Goal: Share content: Share content

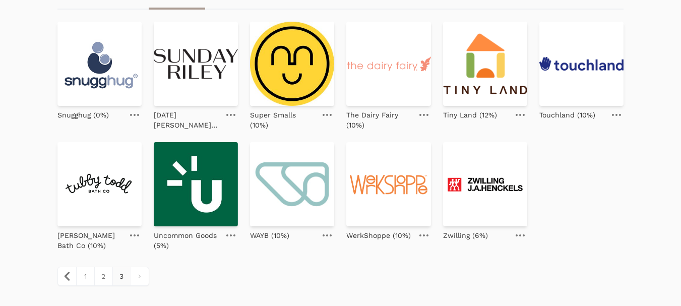
scroll to position [112, 0]
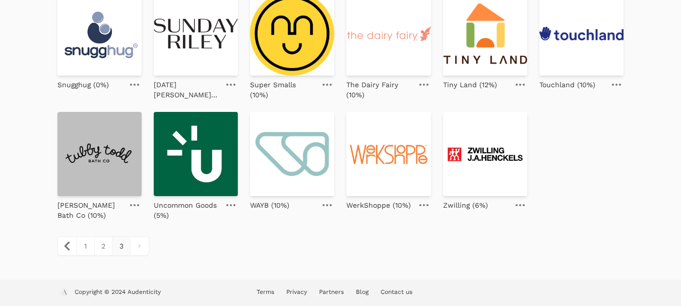
click at [115, 162] on img at bounding box center [99, 154] width 84 height 84
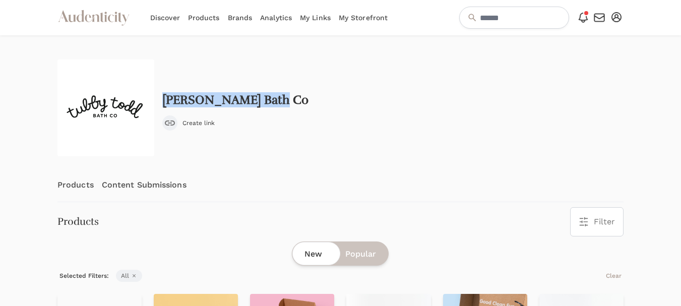
drag, startPoint x: 292, startPoint y: 102, endPoint x: 158, endPoint y: 106, distance: 134.2
click at [158, 106] on div "Tubby Todd Bath Co Create link" at bounding box center [340, 107] width 566 height 97
copy h2 "Tubby Todd Bath Co"
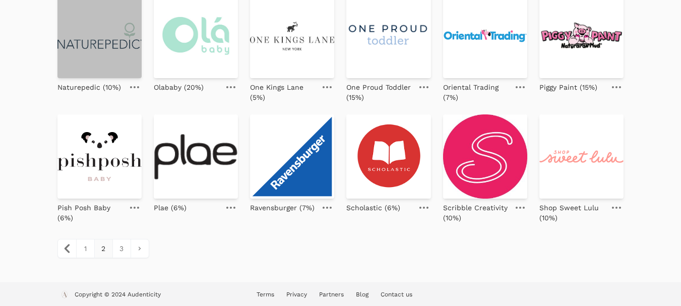
scroll to position [474, 0]
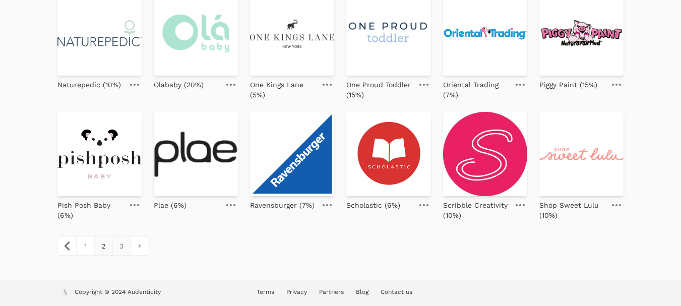
click at [120, 251] on link "3" at bounding box center [121, 246] width 18 height 18
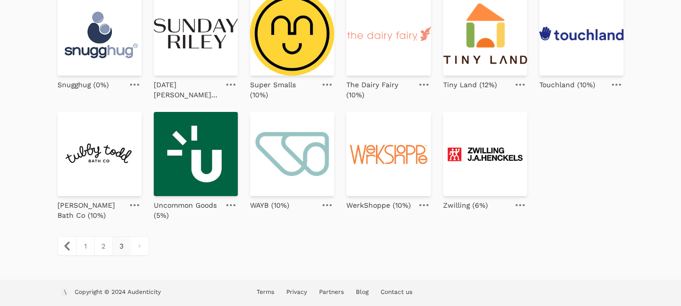
scroll to position [112, 0]
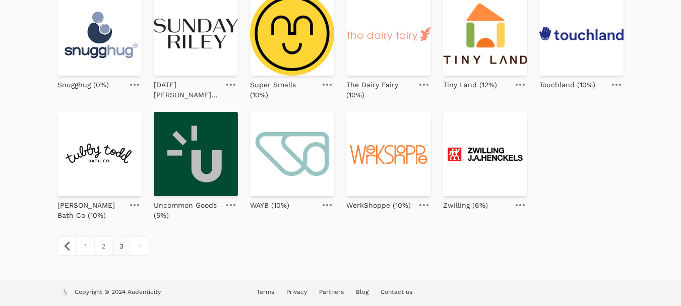
click at [211, 167] on img at bounding box center [196, 154] width 84 height 84
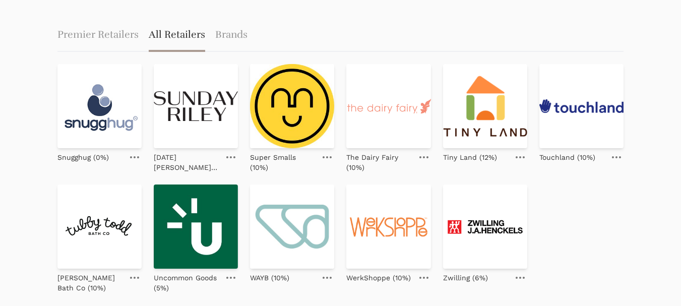
scroll to position [101, 0]
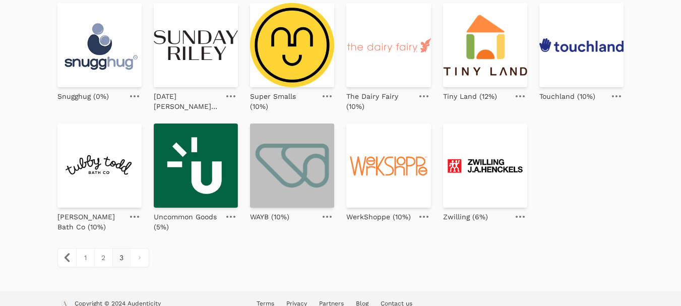
click at [298, 182] on img at bounding box center [292, 166] width 84 height 84
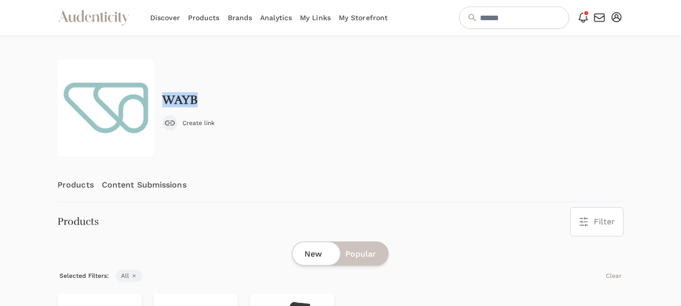
drag, startPoint x: 197, startPoint y: 96, endPoint x: 165, endPoint y: 98, distance: 31.3
click at [165, 98] on div "WAYB Create link" at bounding box center [188, 111] width 52 height 37
copy h2 "WAYB"
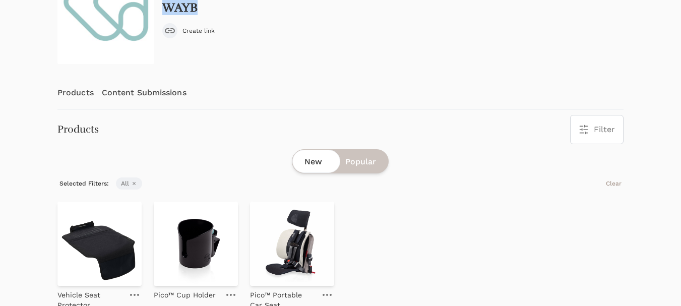
scroll to position [50, 0]
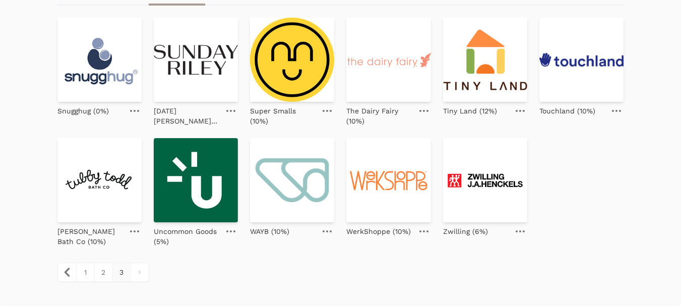
scroll to position [112, 0]
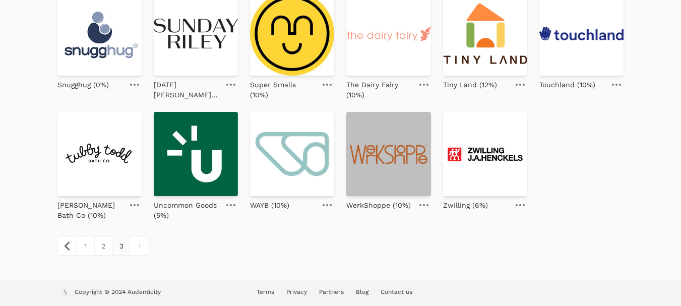
click at [389, 167] on img at bounding box center [388, 154] width 84 height 84
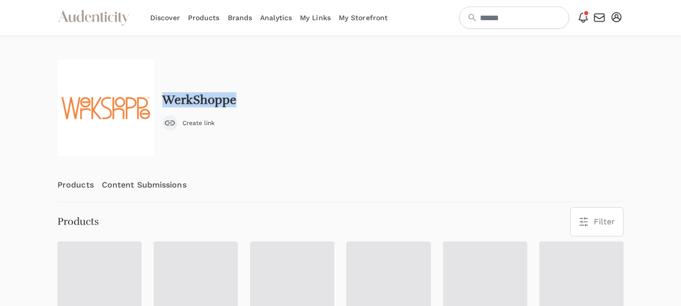
drag, startPoint x: 240, startPoint y: 100, endPoint x: 163, endPoint y: 98, distance: 77.7
click at [163, 98] on div "WerkShoppe Create link" at bounding box center [340, 107] width 566 height 97
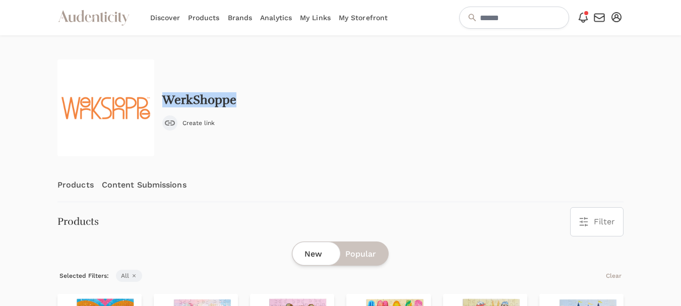
copy h2 "WerkShoppe"
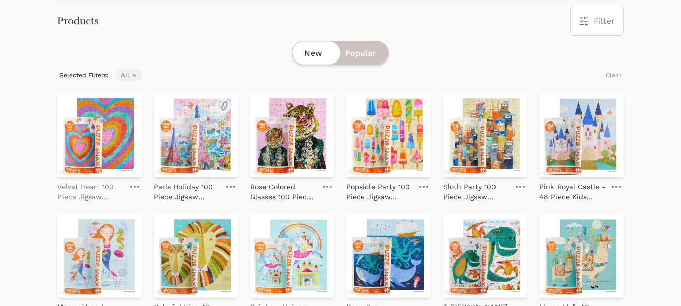
scroll to position [202, 0]
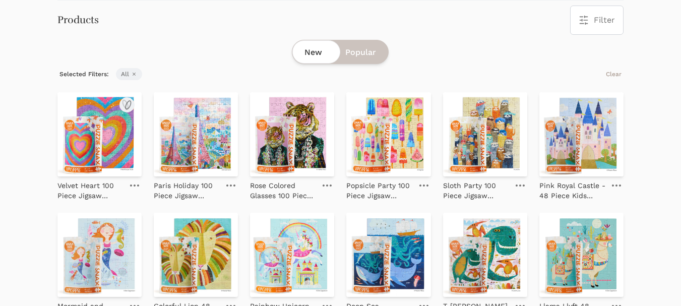
click at [96, 130] on img at bounding box center [99, 134] width 84 height 84
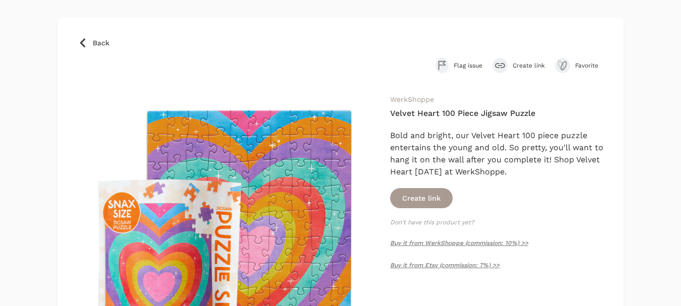
scroll to position [50, 0]
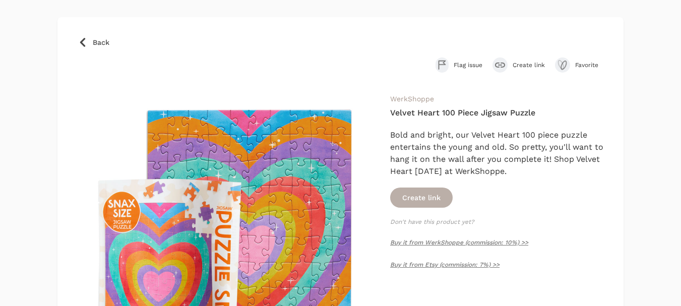
click at [424, 198] on button "Create link" at bounding box center [421, 198] width 63 height 20
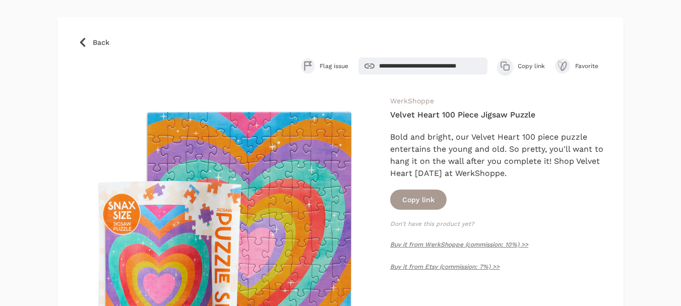
click at [530, 65] on span "Copy link" at bounding box center [531, 66] width 27 height 8
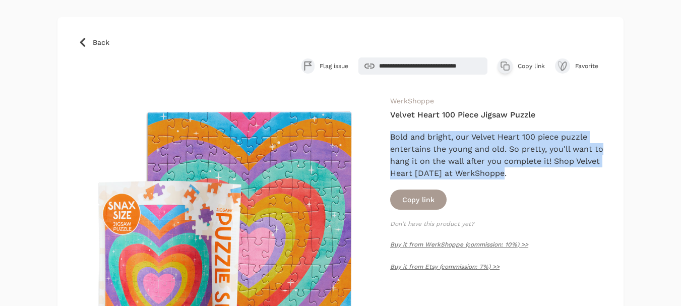
drag, startPoint x: 508, startPoint y: 171, endPoint x: 390, endPoint y: 142, distance: 121.2
click at [390, 142] on p "Bold and bright, our Velvet Heart 100 piece puzzle entertains the young and old…" at bounding box center [496, 155] width 213 height 48
copy p "Bold and bright, our Velvet Heart 100 piece puzzle entertains the young and old…"
click at [88, 42] on link "Back" at bounding box center [341, 42] width 526 height 10
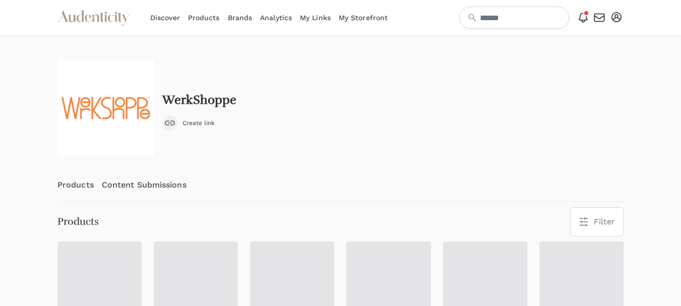
click at [132, 186] on link "Content Submissions" at bounding box center [144, 184] width 85 height 33
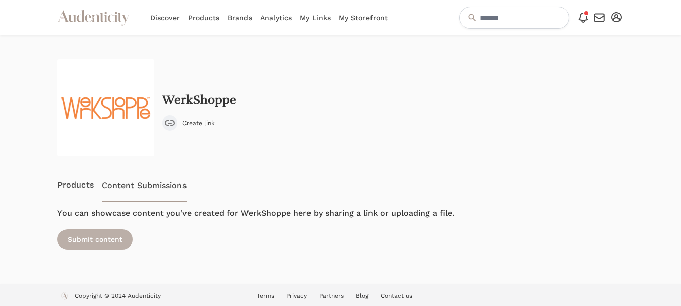
click at [107, 239] on div "Submit content" at bounding box center [94, 239] width 75 height 20
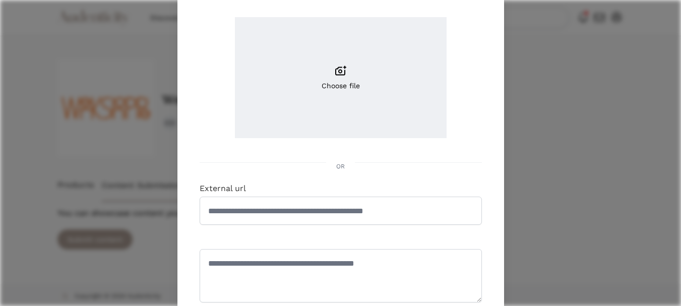
scroll to position [101, 0]
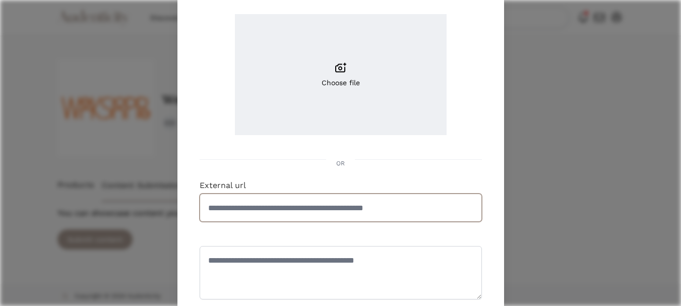
click at [325, 211] on input "External url" at bounding box center [341, 208] width 282 height 28
paste input "**********"
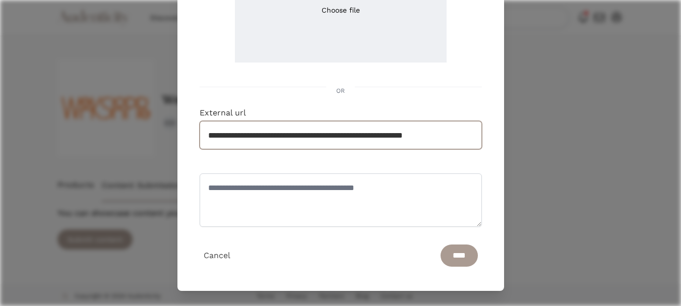
scroll to position [174, 0]
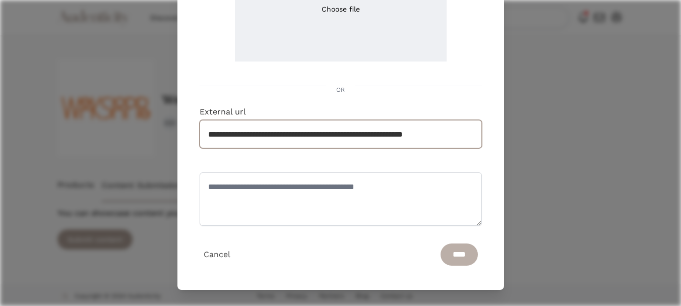
type input "**********"
click at [445, 257] on input "****" at bounding box center [459, 255] width 37 height 22
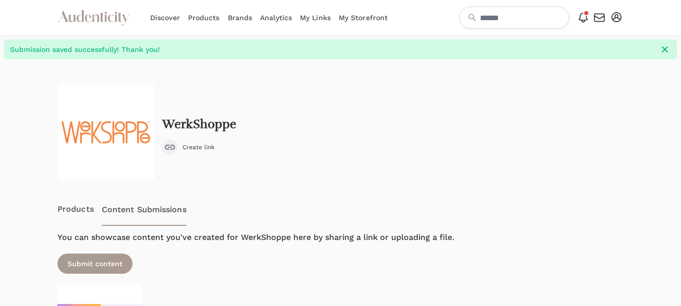
click at [361, 14] on link "My Storefront" at bounding box center [363, 17] width 49 height 35
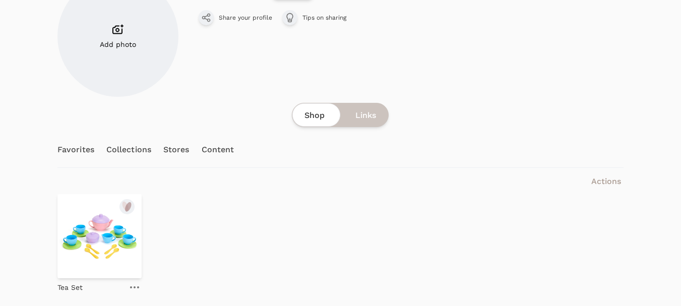
scroll to position [122, 0]
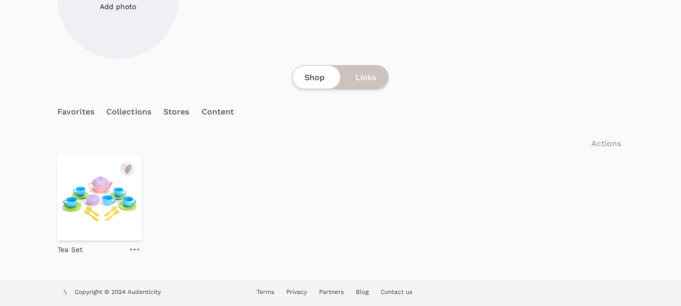
click at [135, 116] on link "Collections" at bounding box center [128, 111] width 45 height 35
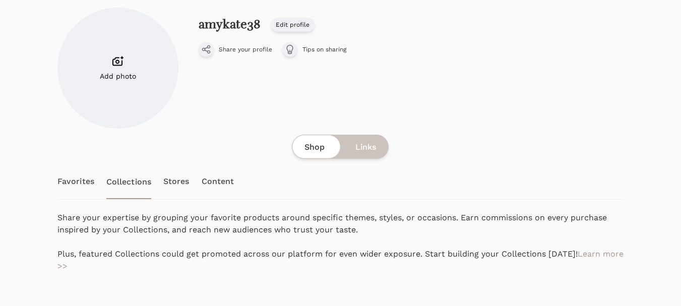
scroll to position [50, 0]
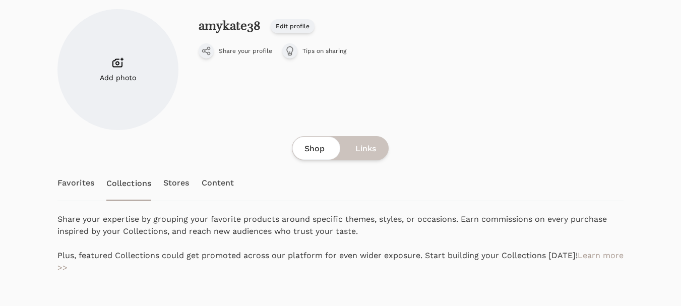
click at [184, 182] on link "Stores" at bounding box center [176, 182] width 26 height 35
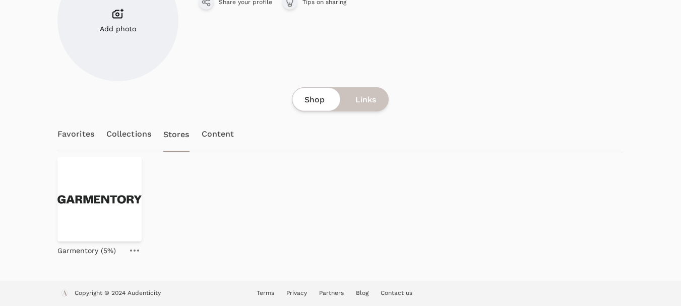
scroll to position [100, 0]
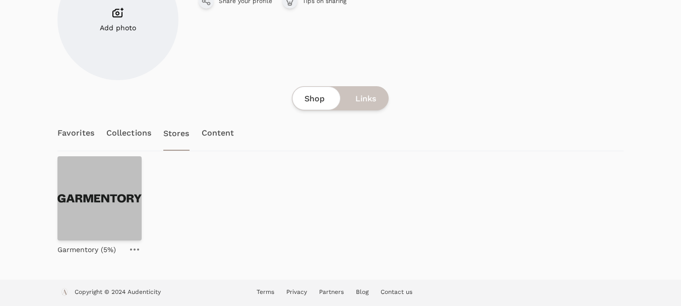
click at [101, 193] on img at bounding box center [99, 198] width 84 height 84
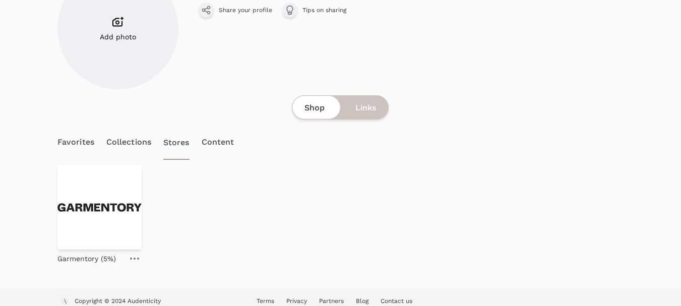
scroll to position [125, 0]
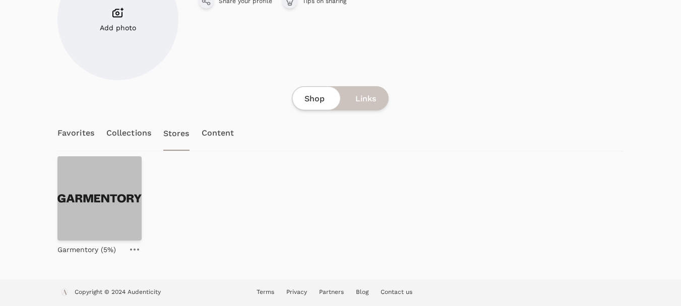
click at [107, 204] on img at bounding box center [99, 198] width 84 height 84
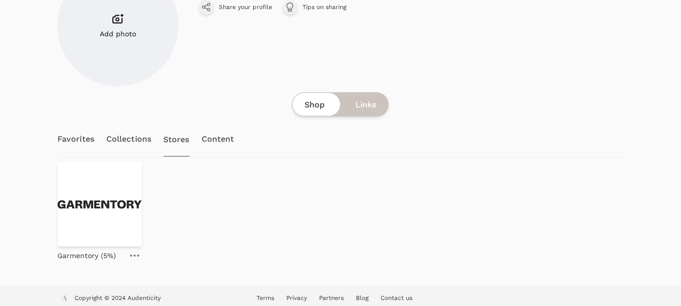
scroll to position [125, 0]
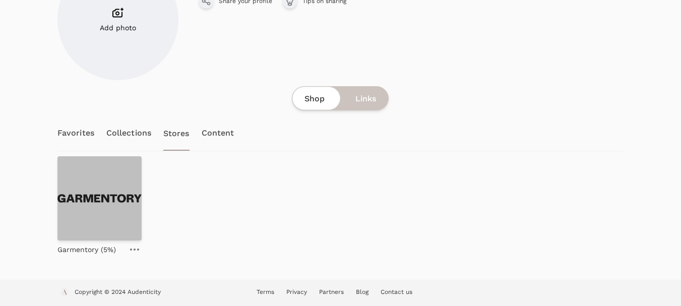
click at [116, 215] on img at bounding box center [99, 198] width 84 height 84
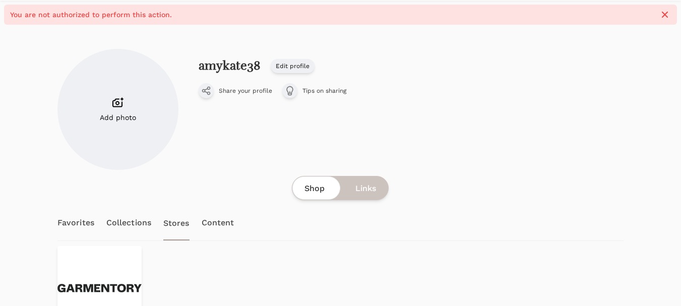
scroll to position [125, 0]
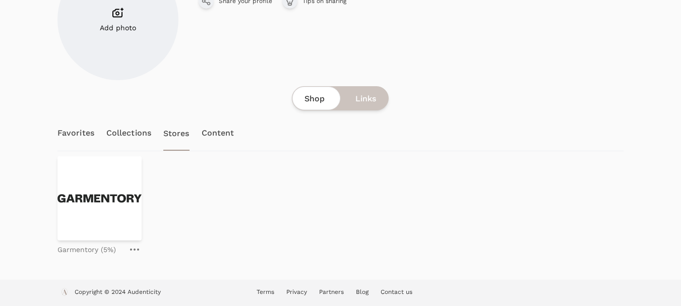
click at [76, 251] on p "Garmentory (5%)" at bounding box center [86, 250] width 58 height 10
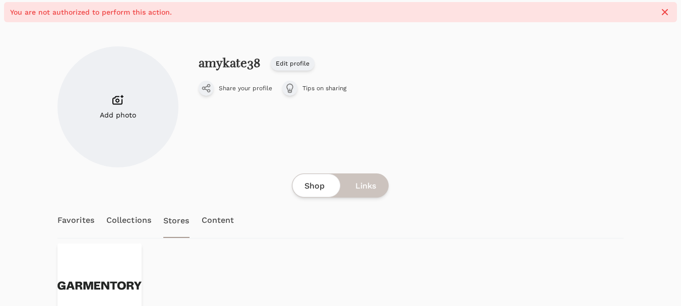
scroll to position [125, 0]
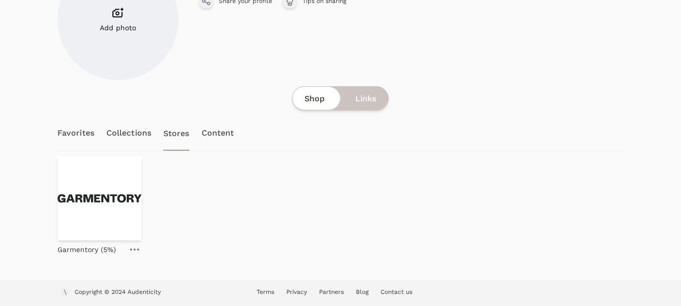
click at [138, 252] on link at bounding box center [135, 250] width 14 height 12
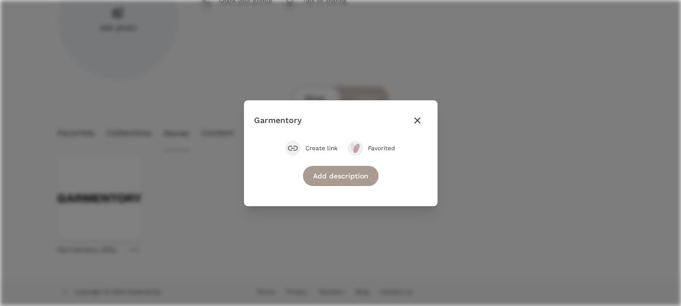
click at [417, 120] on icon "button" at bounding box center [417, 120] width 6 height 6
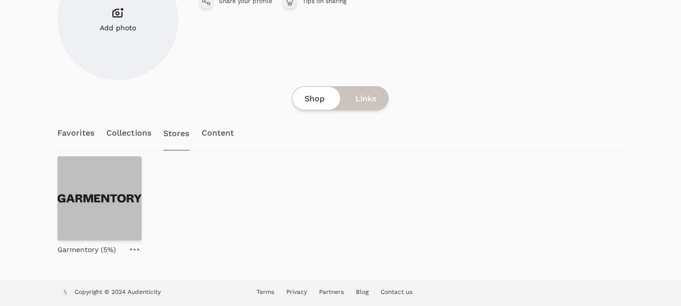
click at [129, 189] on img at bounding box center [99, 198] width 84 height 84
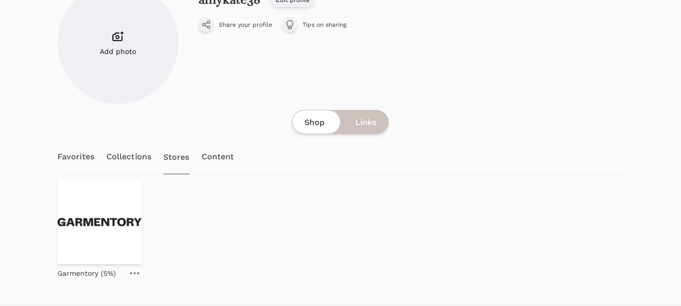
scroll to position [125, 0]
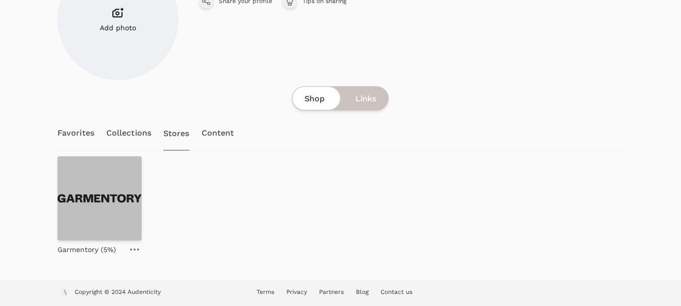
click at [115, 198] on img at bounding box center [99, 198] width 84 height 84
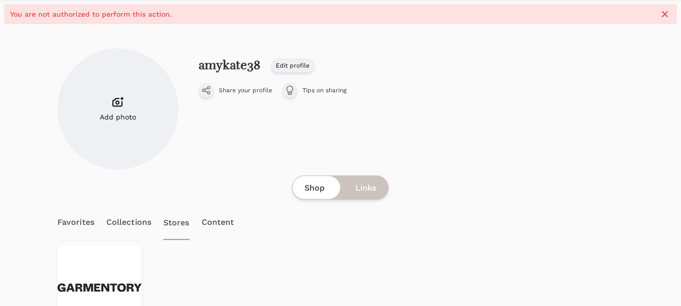
scroll to position [101, 0]
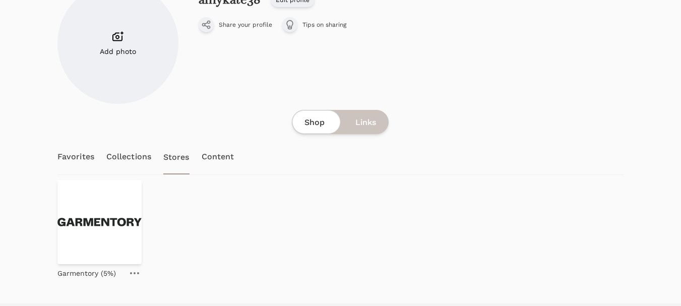
click at [133, 273] on icon at bounding box center [134, 273] width 9 height 2
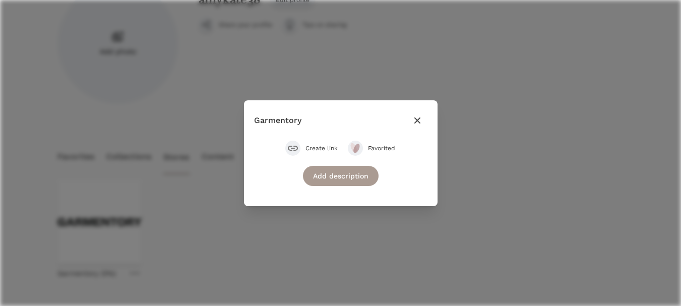
click at [317, 148] on span "Create link" at bounding box center [322, 148] width 32 height 8
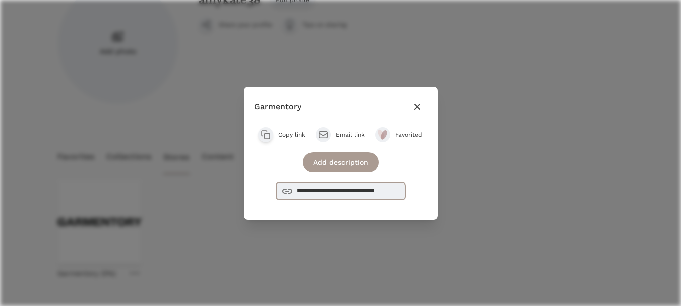
drag, startPoint x: 394, startPoint y: 191, endPoint x: 269, endPoint y: 194, distance: 125.1
click at [269, 194] on div "**********" at bounding box center [340, 163] width 173 height 73
click at [417, 107] on icon "button" at bounding box center [417, 106] width 6 height 6
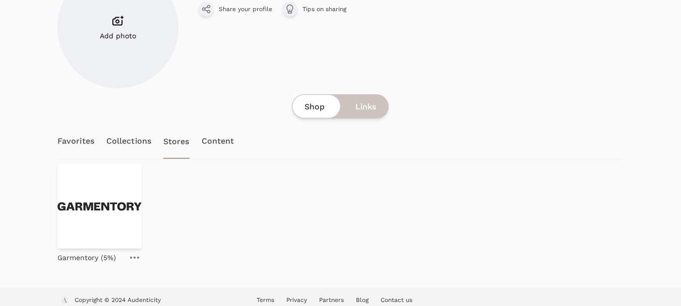
scroll to position [125, 0]
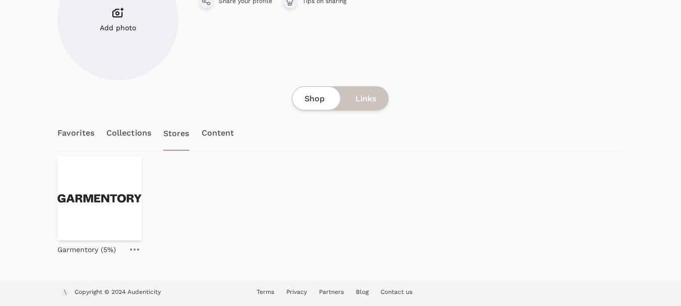
click at [369, 99] on span "Links" at bounding box center [365, 99] width 21 height 12
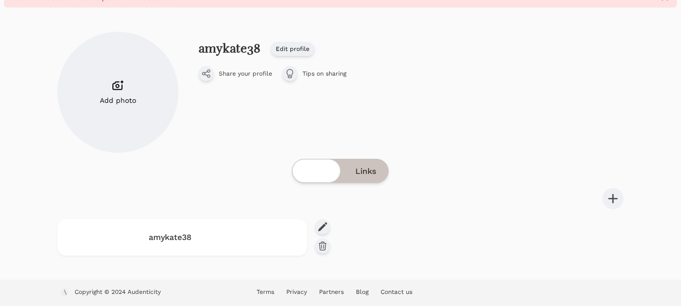
scroll to position [52, 0]
click at [315, 165] on span "Shop" at bounding box center [315, 171] width 20 height 12
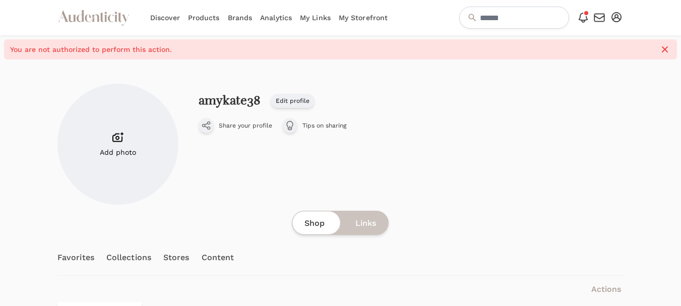
scroll to position [50, 0]
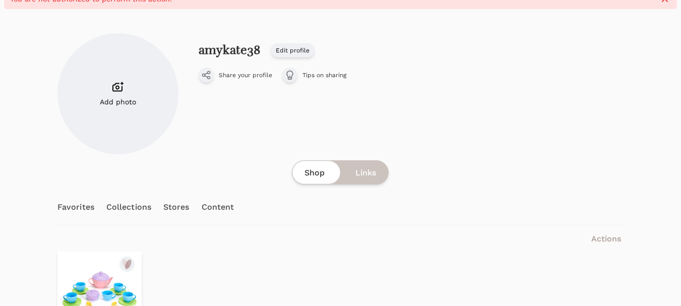
click at [185, 211] on link "Stores" at bounding box center [176, 207] width 26 height 35
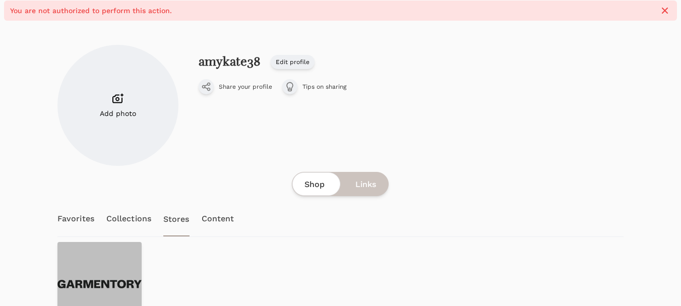
scroll to position [50, 0]
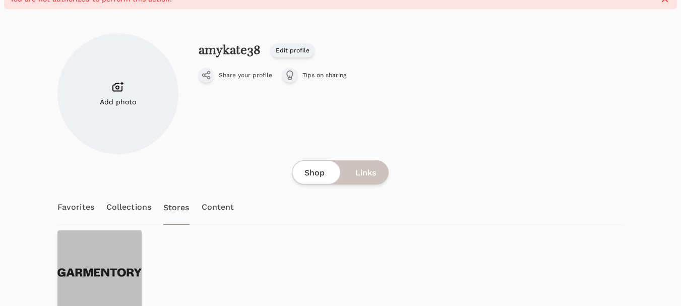
click at [100, 247] on img at bounding box center [99, 272] width 84 height 84
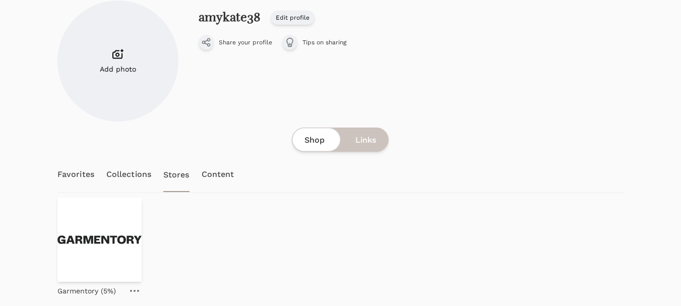
scroll to position [101, 0]
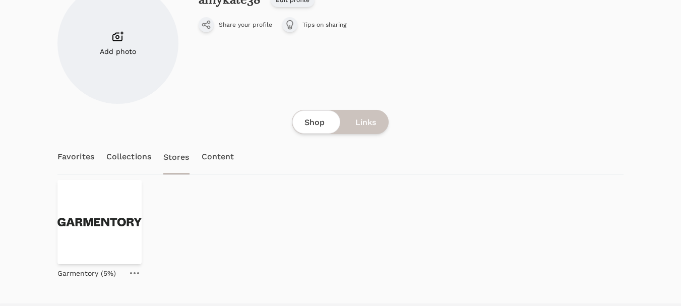
click at [131, 274] on icon at bounding box center [134, 273] width 9 height 2
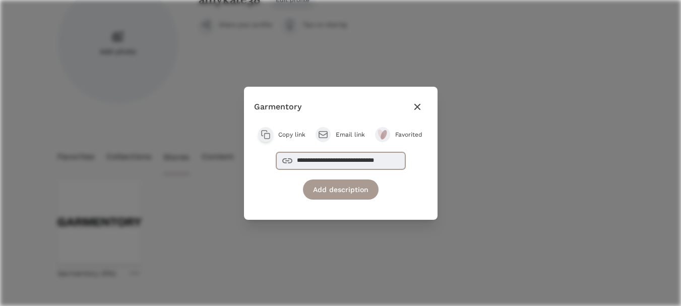
drag, startPoint x: 401, startPoint y: 164, endPoint x: 280, endPoint y: 163, distance: 121.0
click at [280, 163] on input "**********" at bounding box center [340, 160] width 129 height 17
click at [296, 133] on span "Copy link" at bounding box center [291, 135] width 27 height 8
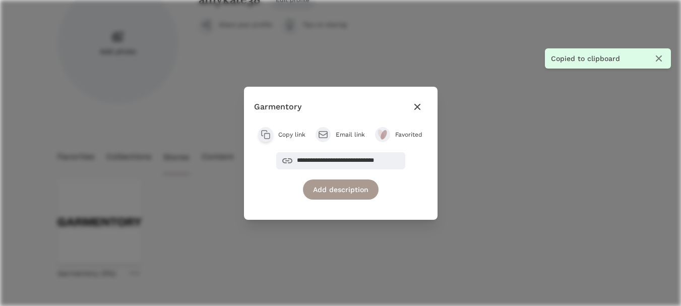
click at [417, 106] on icon "button" at bounding box center [417, 106] width 6 height 6
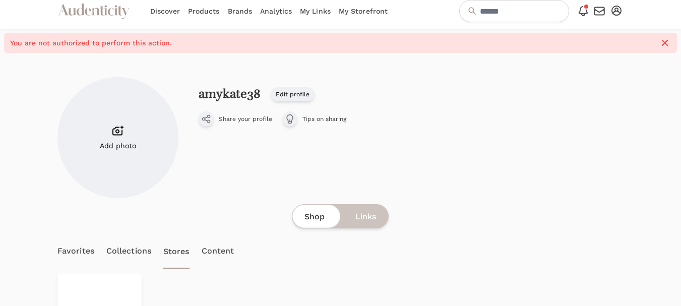
scroll to position [0, 0]
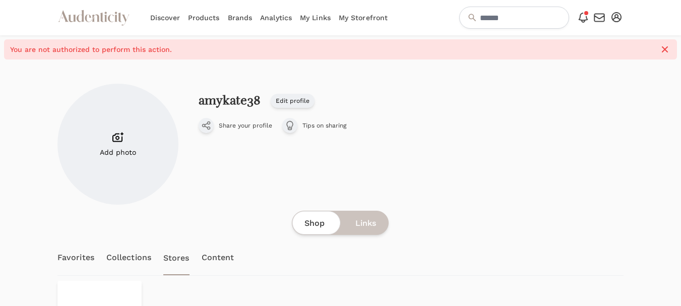
click at [320, 123] on span "Tips on sharing" at bounding box center [325, 126] width 44 height 8
